Goal: Task Accomplishment & Management: Use online tool/utility

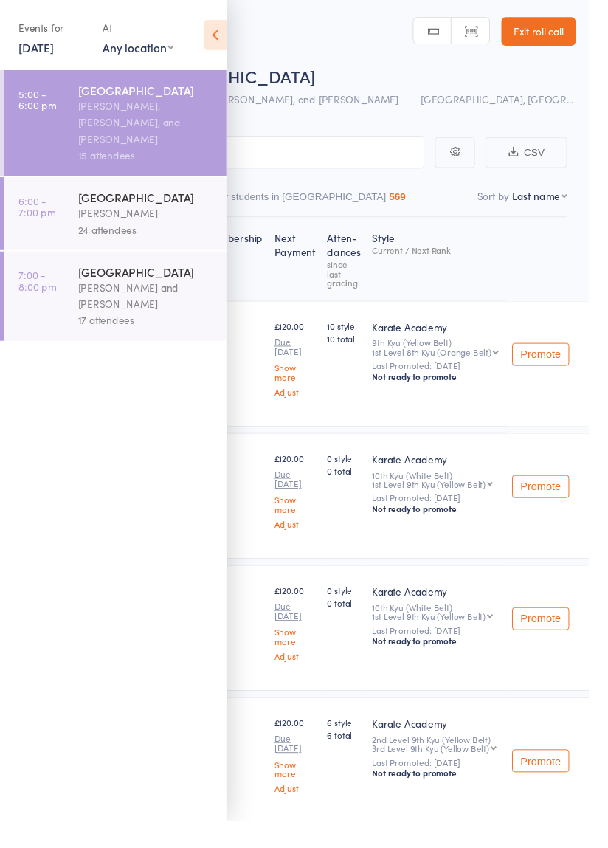
click at [226, 33] on icon at bounding box center [222, 36] width 23 height 31
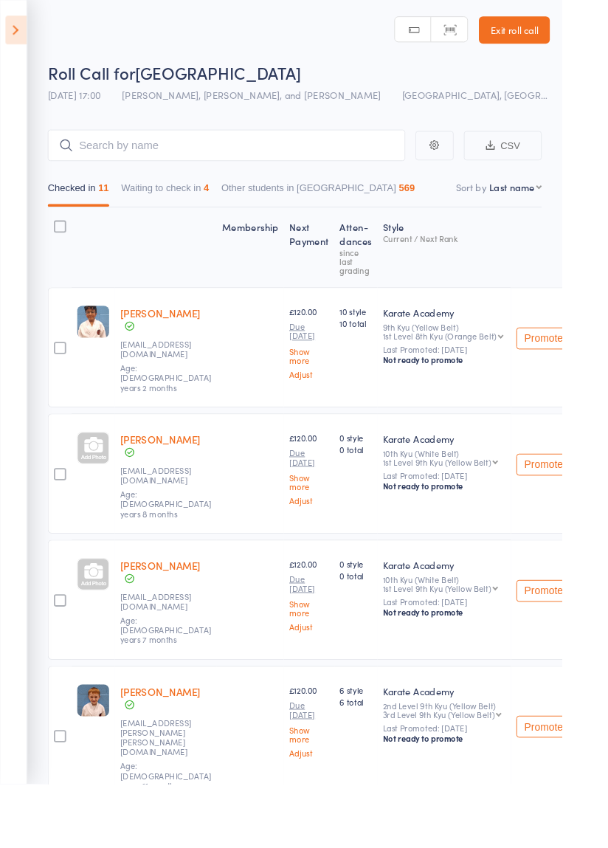
click at [65, 370] on div at bounding box center [64, 376] width 13 height 13
click at [61, 372] on input "checkbox" at bounding box center [61, 372] width 0 height 0
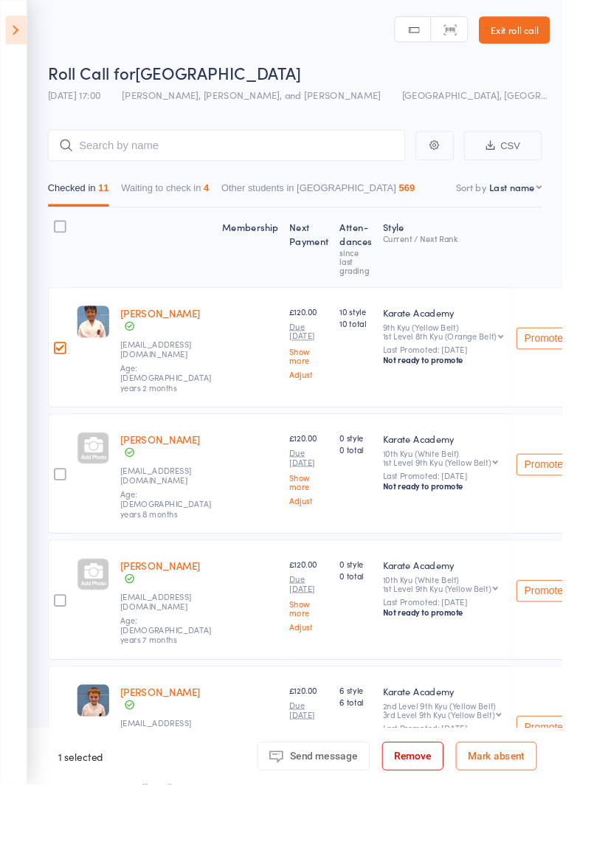
click at [62, 790] on div at bounding box center [64, 796] width 13 height 13
click at [61, 792] on input "checkbox" at bounding box center [61, 792] width 0 height 0
click at [562, 24] on link "Exit roll call" at bounding box center [556, 33] width 77 height 30
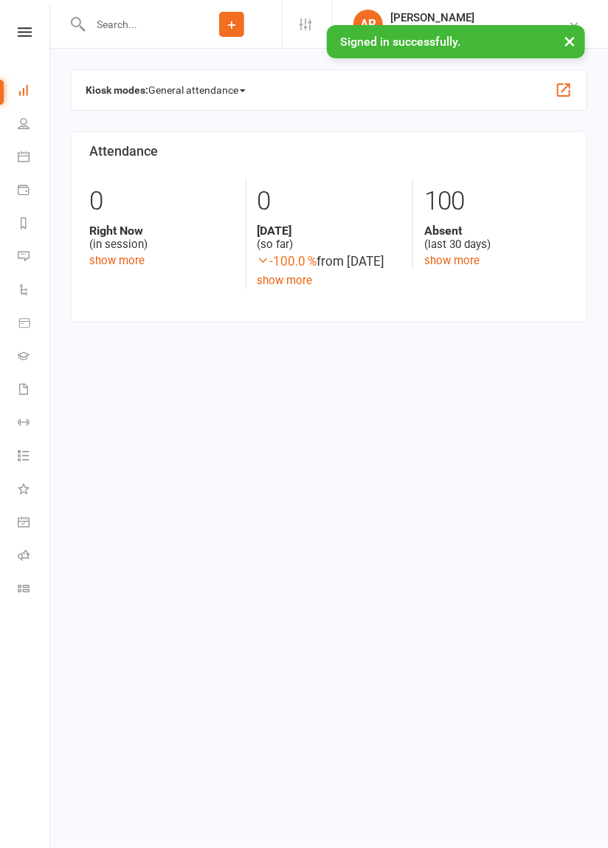
click at [193, 83] on span "General attendance" at bounding box center [196, 90] width 97 height 24
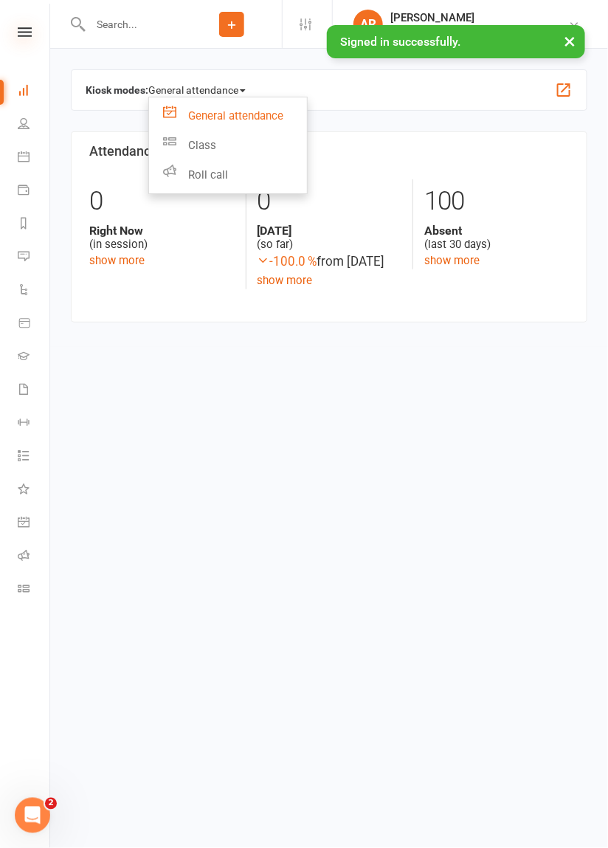
click at [27, 33] on icon at bounding box center [25, 32] width 14 height 10
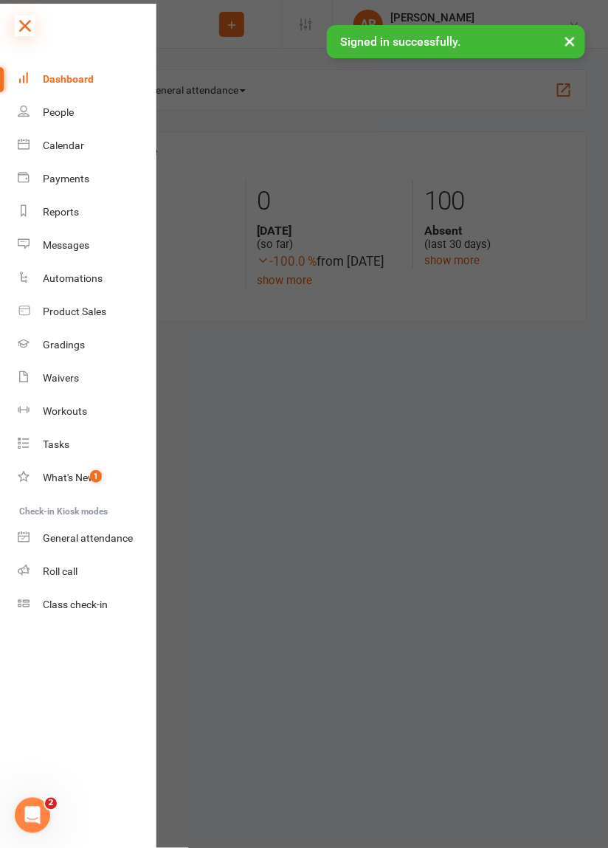
click at [24, 27] on icon at bounding box center [25, 26] width 21 height 21
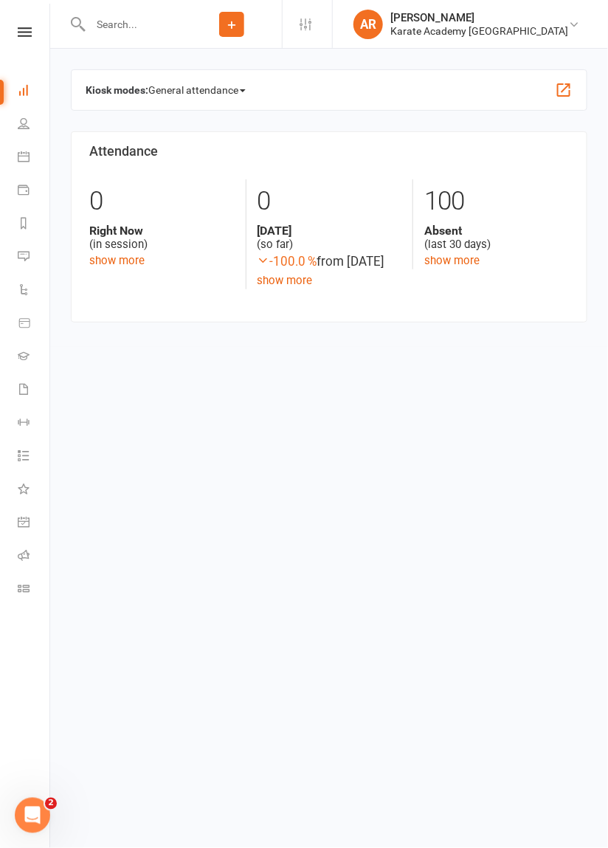
click at [179, 84] on span "General attendance" at bounding box center [196, 90] width 97 height 24
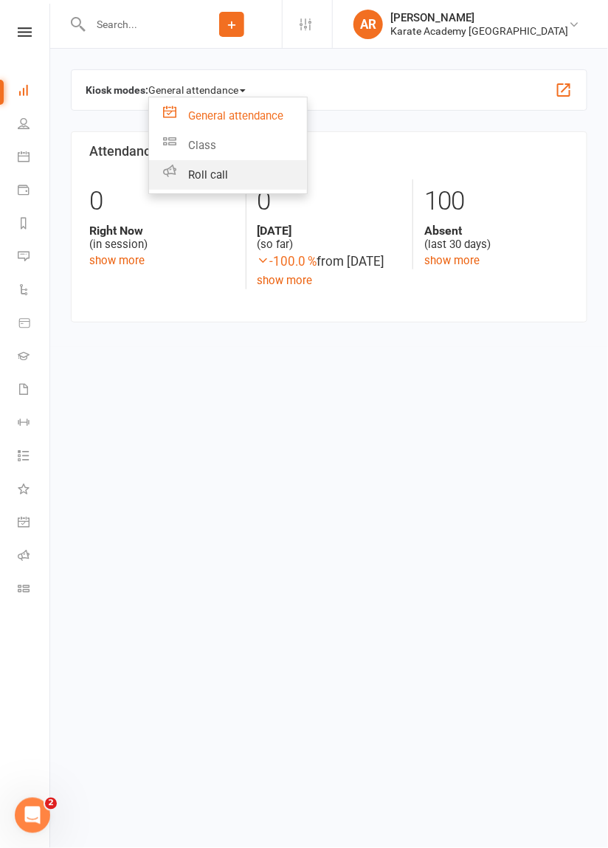
click at [208, 175] on link "Roll call" at bounding box center [228, 175] width 158 height 30
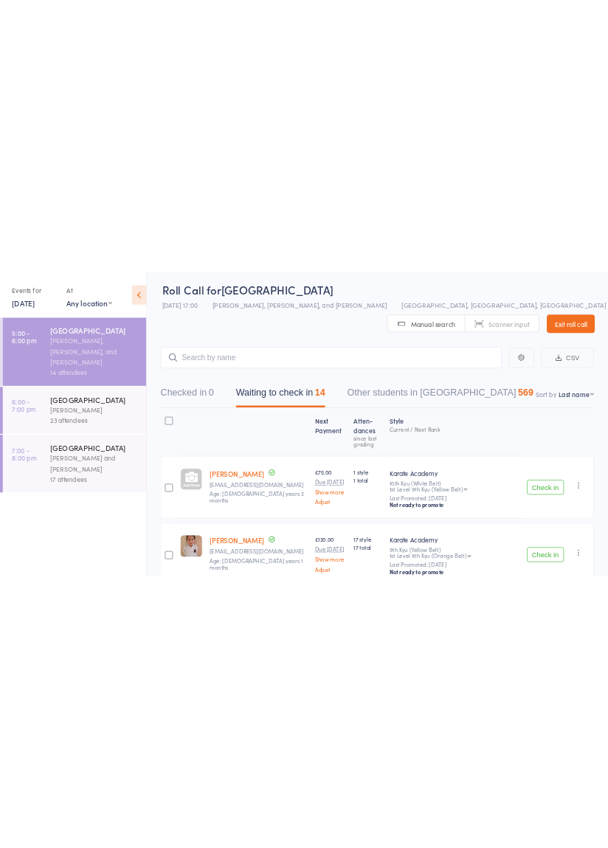
scroll to position [5, 0]
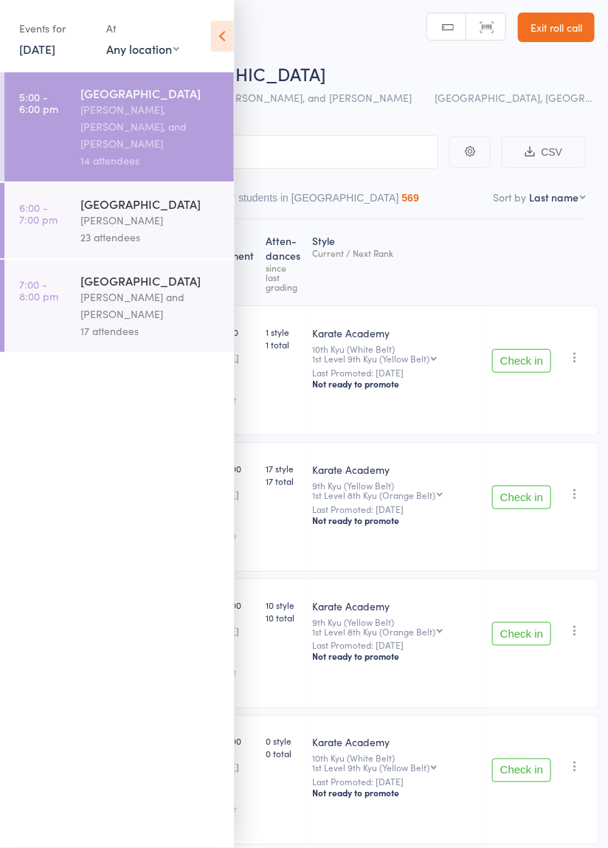
click at [203, 123] on div "[PERSON_NAME], [PERSON_NAME], and [PERSON_NAME]" at bounding box center [150, 126] width 141 height 51
click at [225, 33] on icon at bounding box center [222, 36] width 23 height 31
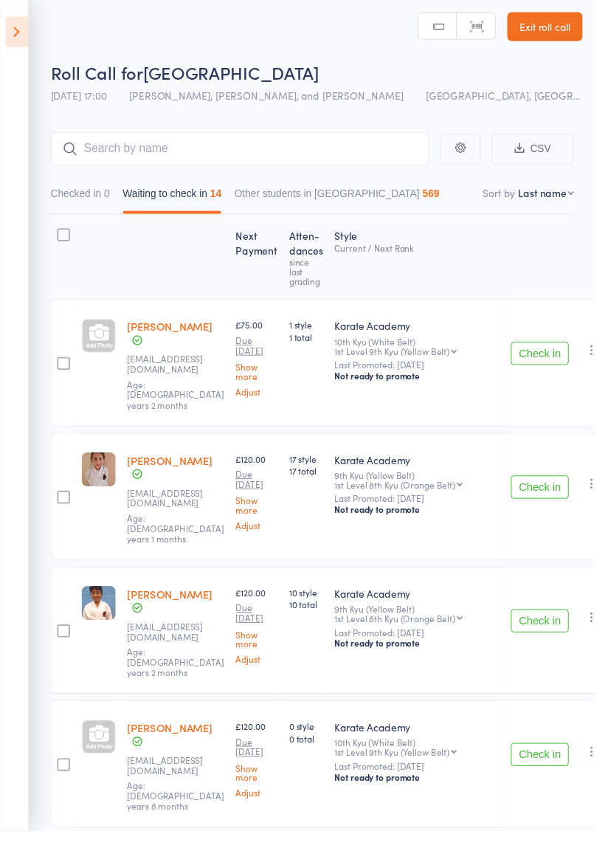
click at [549, 349] on button "Check in" at bounding box center [551, 361] width 59 height 24
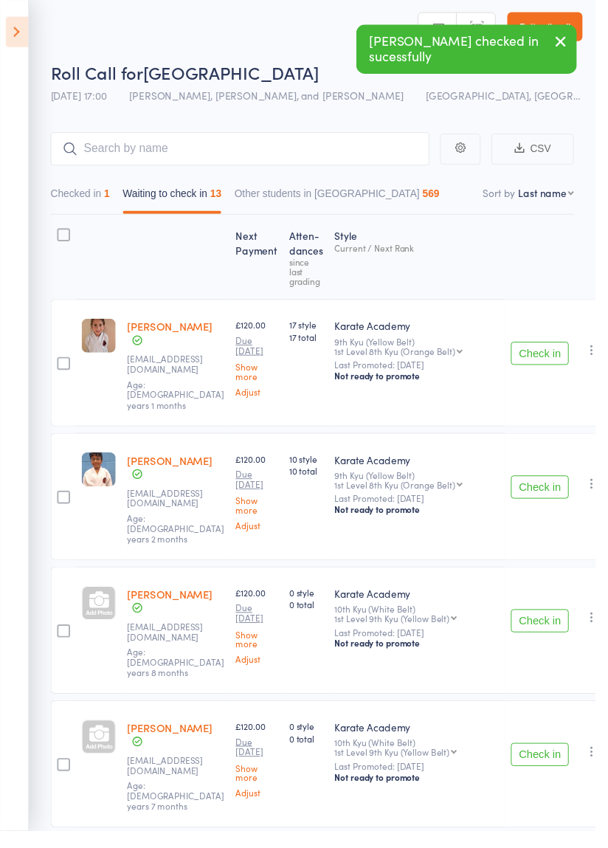
click at [547, 486] on button "Check in" at bounding box center [551, 498] width 59 height 24
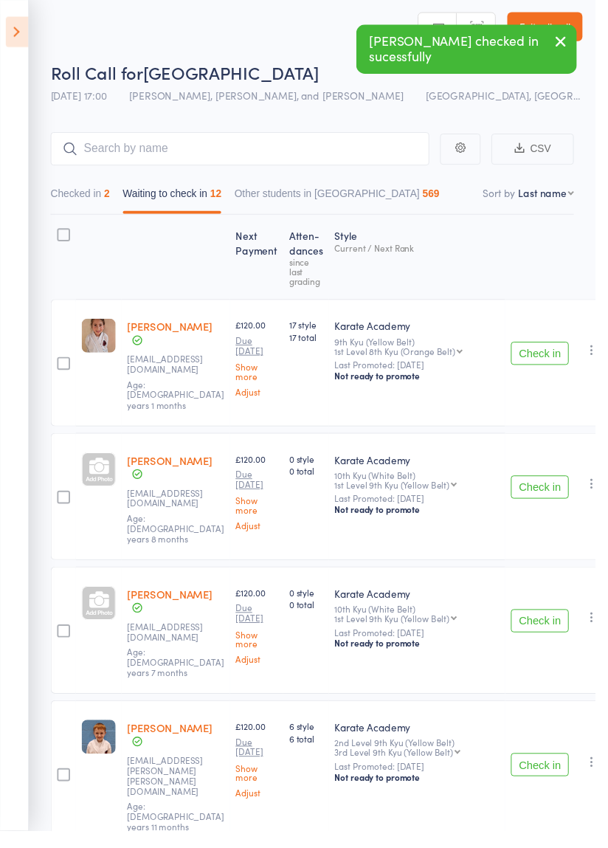
click at [534, 486] on button "Check in" at bounding box center [551, 498] width 59 height 24
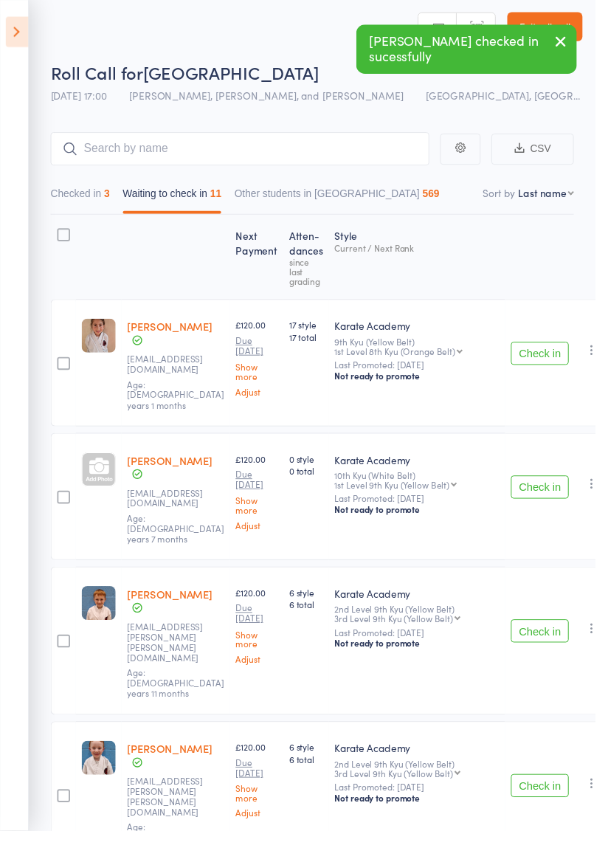
click at [534, 486] on button "Check in" at bounding box center [551, 498] width 59 height 24
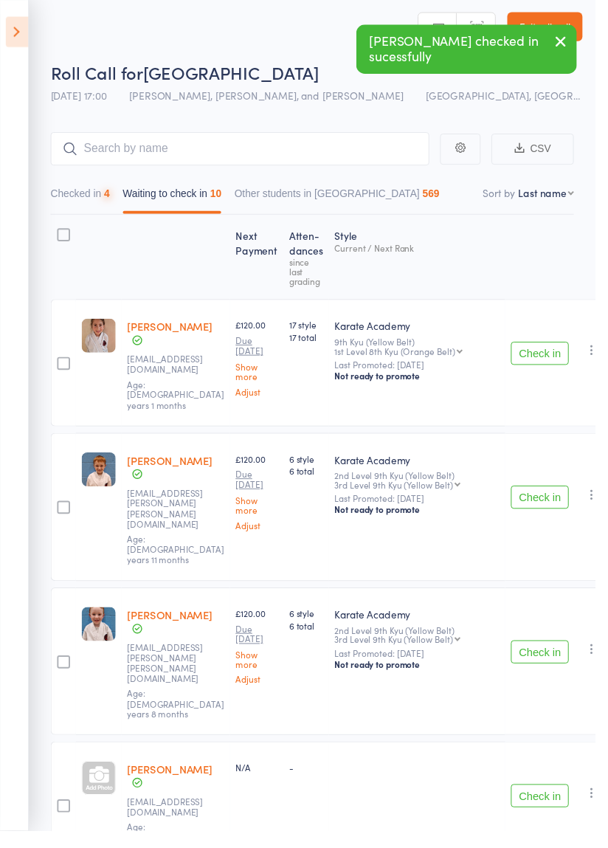
click at [556, 496] on button "Check in" at bounding box center [551, 508] width 59 height 24
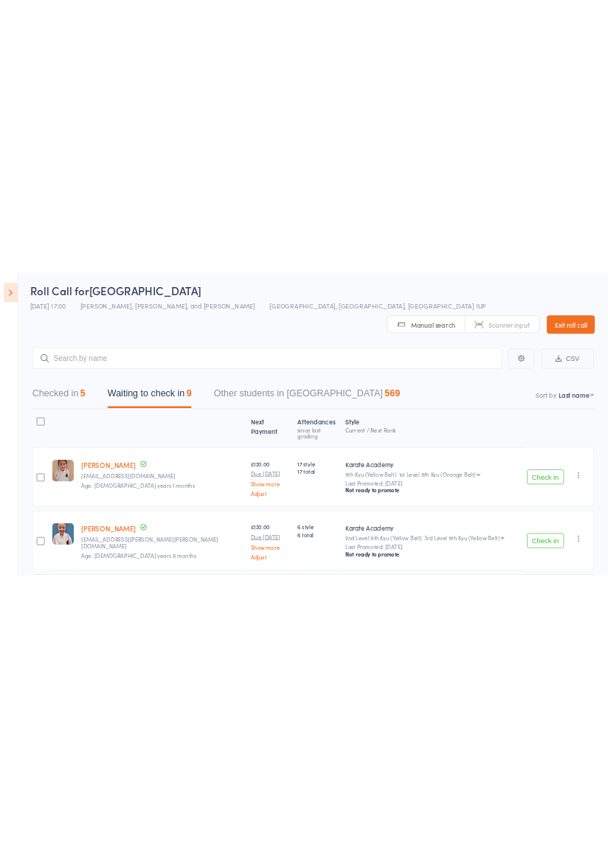
scroll to position [4, 0]
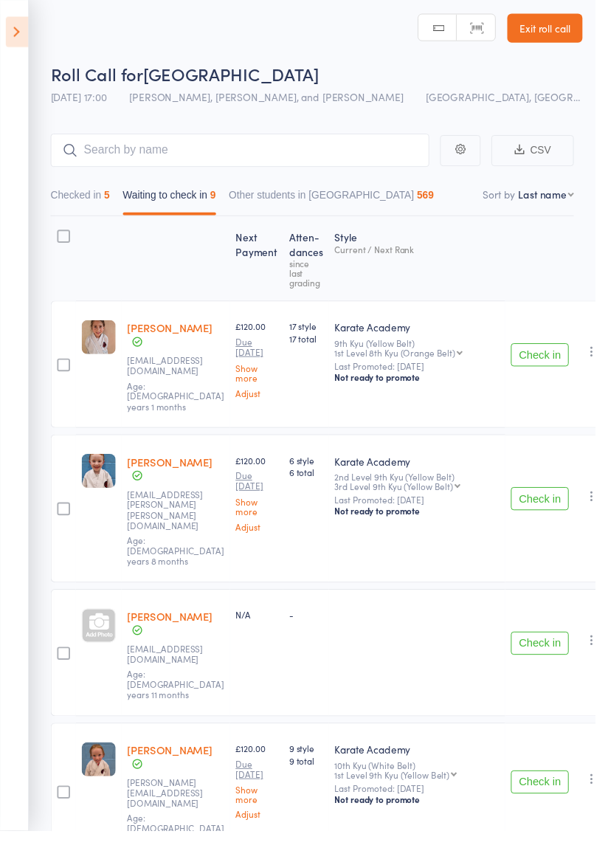
click at [549, 498] on button "Check in" at bounding box center [551, 510] width 59 height 24
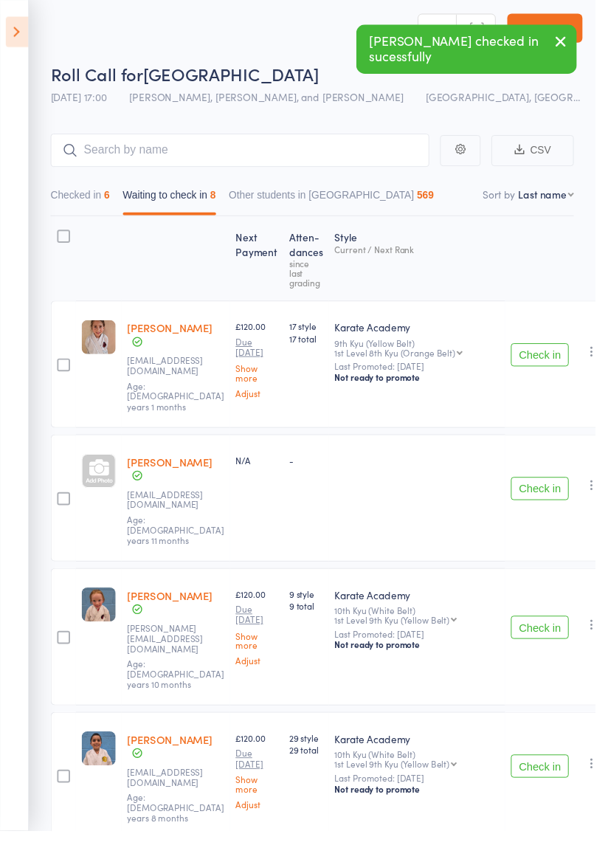
click at [552, 487] on button "Check in" at bounding box center [551, 499] width 59 height 24
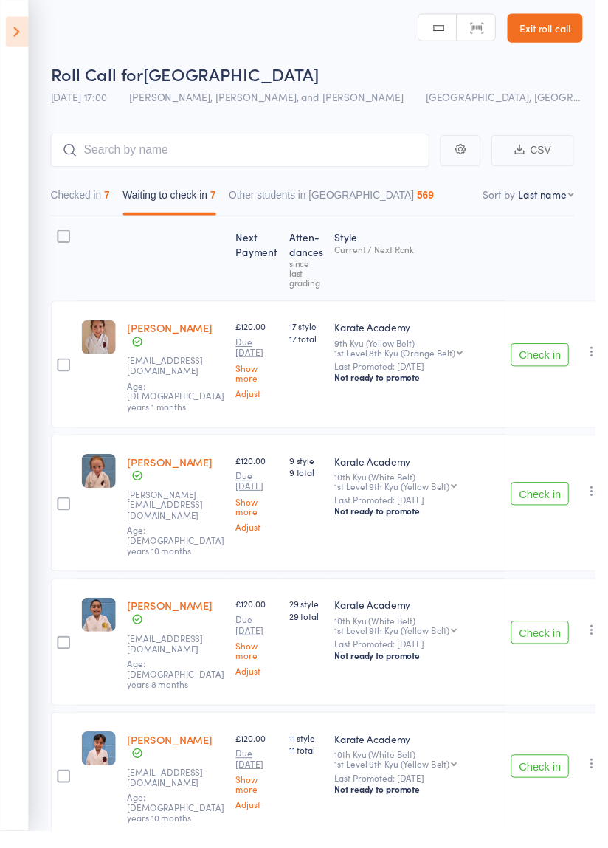
click at [539, 634] on button "Check in" at bounding box center [551, 646] width 59 height 24
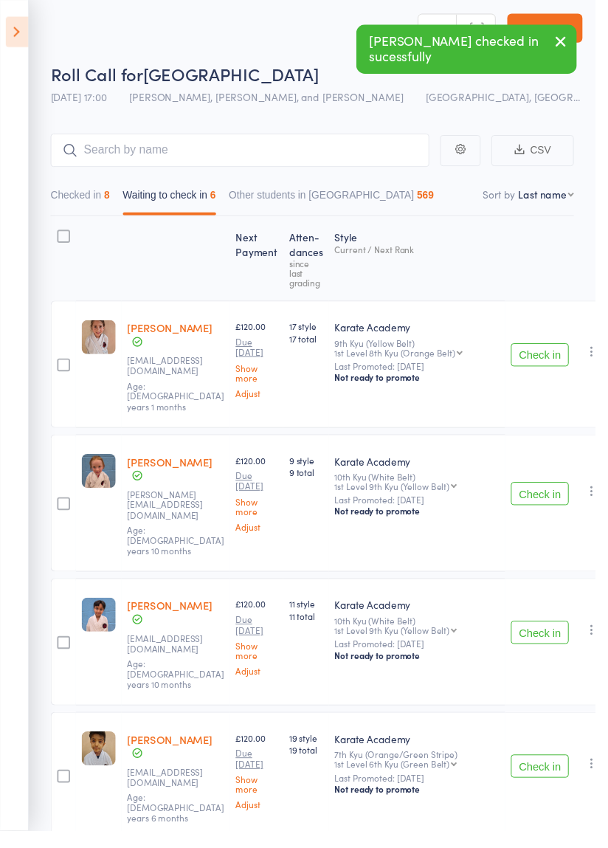
click at [541, 634] on button "Check in" at bounding box center [551, 646] width 59 height 24
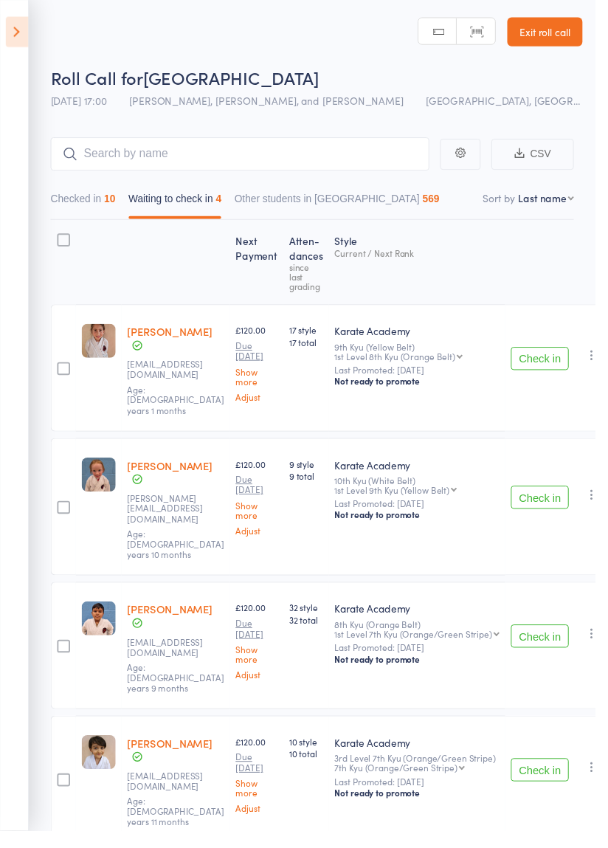
click at [89, 208] on button "Checked in 10" at bounding box center [85, 207] width 66 height 34
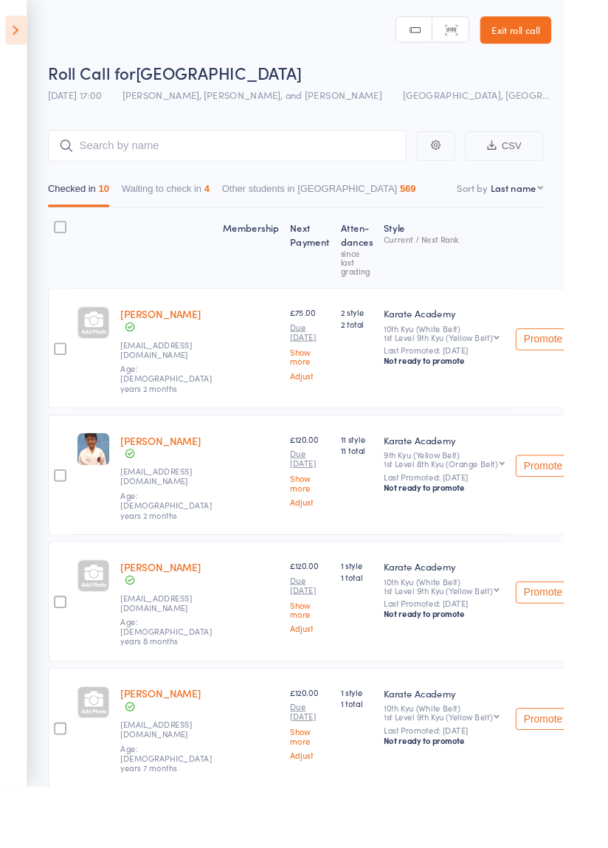
click at [174, 202] on button "Waiting to check in 4" at bounding box center [178, 207] width 95 height 34
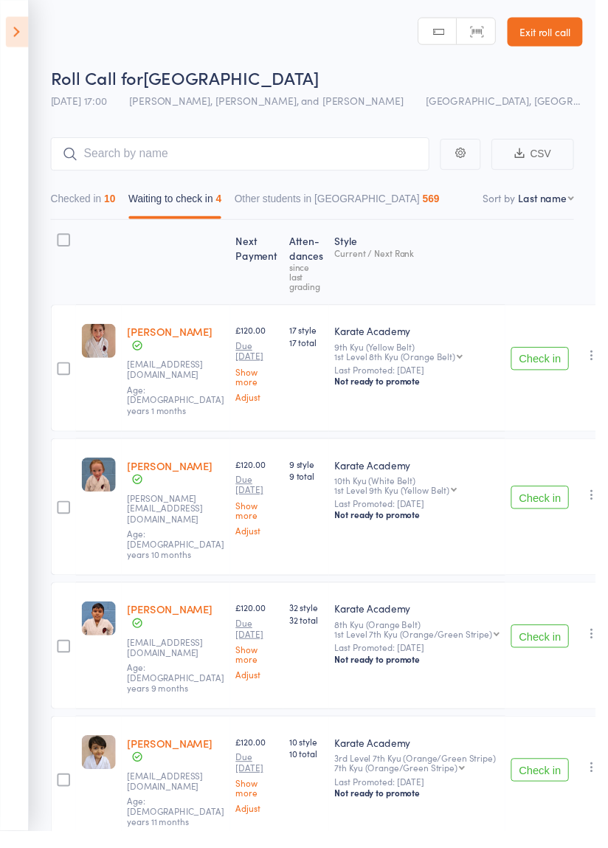
click at [68, 790] on div at bounding box center [64, 796] width 13 height 13
click at [61, 792] on input "checkbox" at bounding box center [61, 792] width 0 height 0
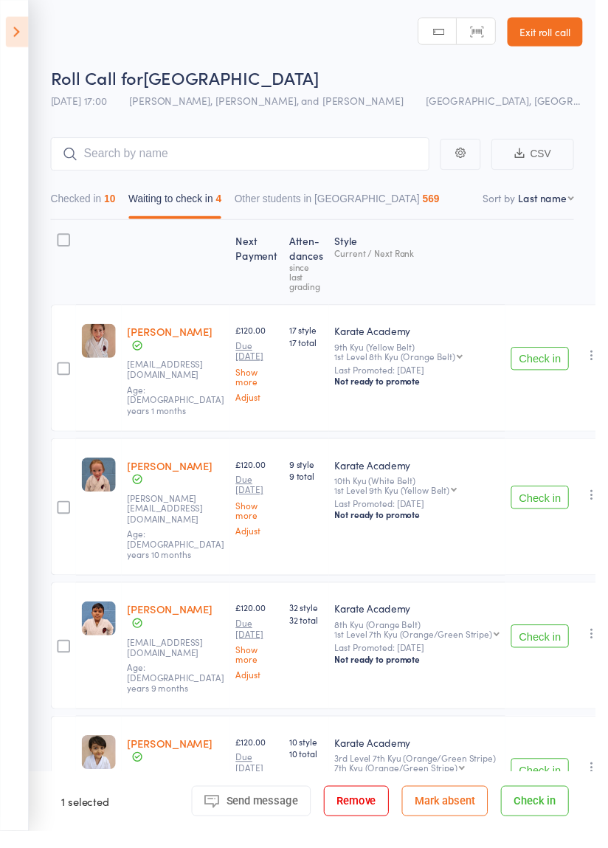
click at [545, 775] on button "Check in" at bounding box center [551, 787] width 59 height 24
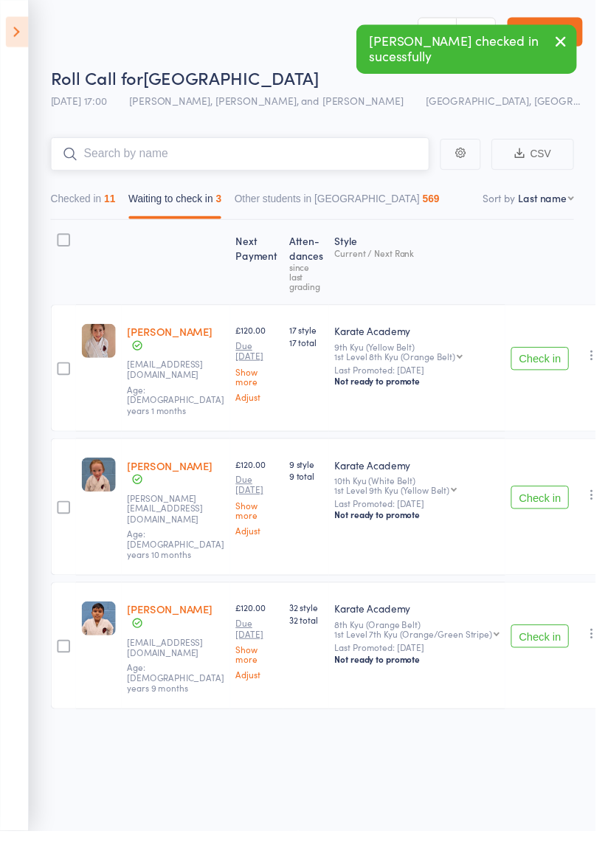
click at [108, 157] on input "search" at bounding box center [245, 157] width 387 height 34
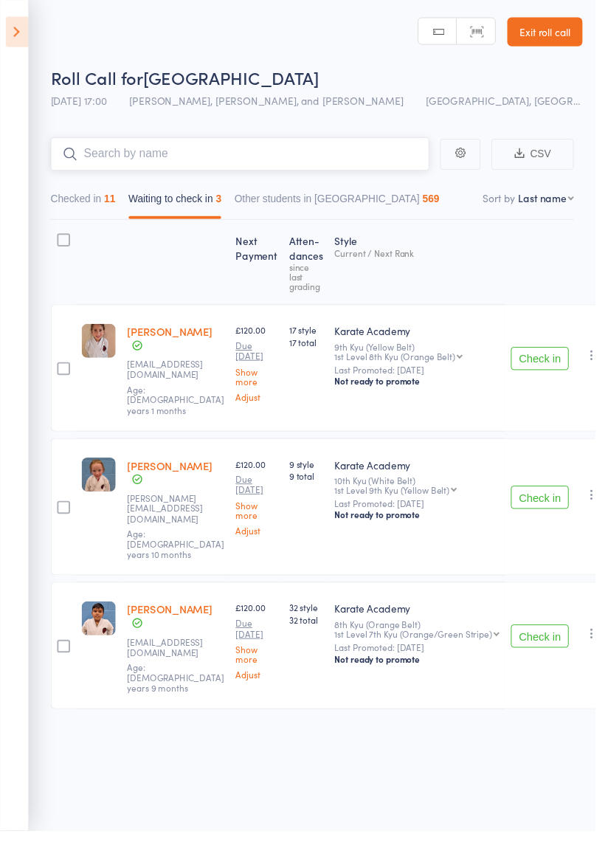
click at [83, 199] on button "Checked in 11" at bounding box center [85, 207] width 66 height 34
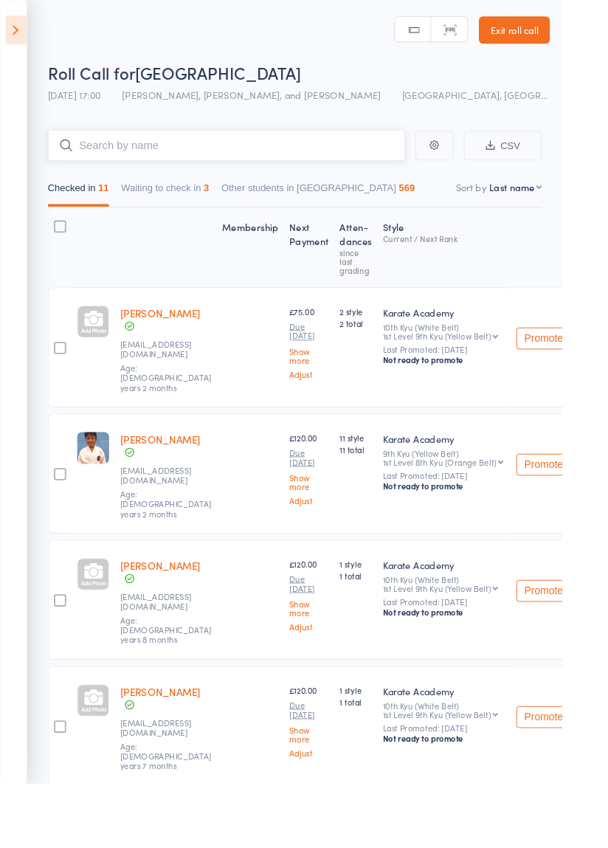
click at [118, 156] on input "search" at bounding box center [245, 157] width 387 height 34
type input "Uzair"
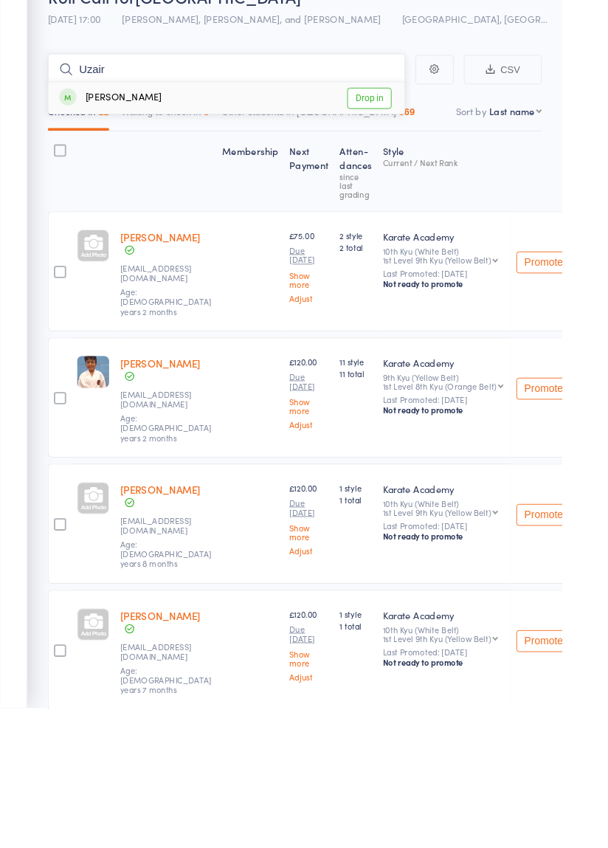
click at [401, 160] on input "Uzair" at bounding box center [245, 157] width 387 height 34
click at [399, 189] on link "Drop in" at bounding box center [400, 188] width 48 height 23
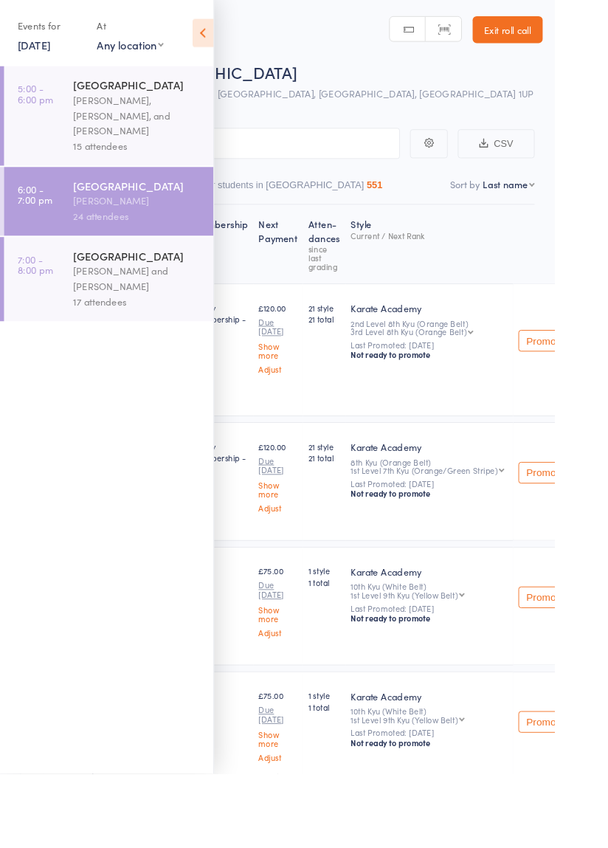
click at [136, 229] on div "24 attendees" at bounding box center [150, 237] width 141 height 17
click at [145, 96] on div "Wycombe Leisure Centre" at bounding box center [150, 93] width 141 height 16
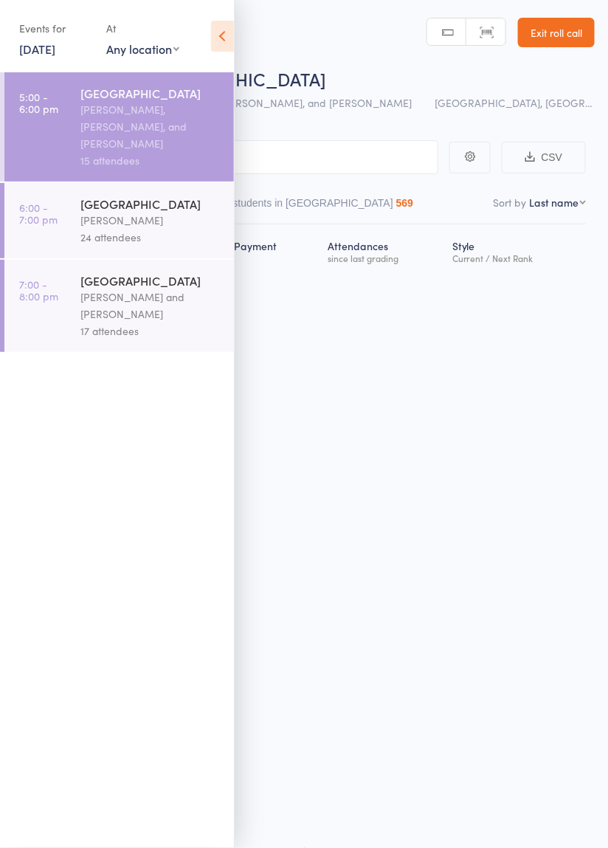
click at [215, 35] on icon at bounding box center [222, 36] width 23 height 31
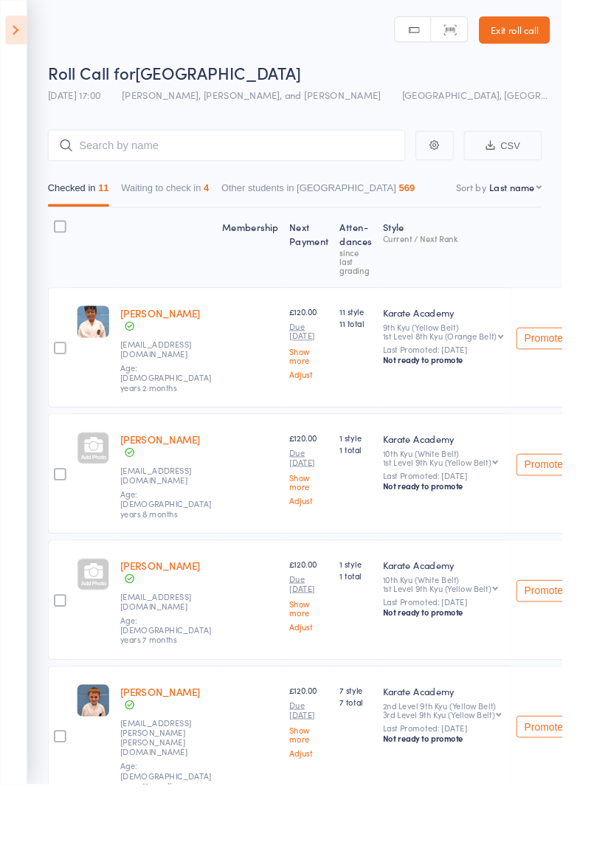
click at [171, 194] on button "Waiting to check in 4" at bounding box center [178, 207] width 95 height 34
